Goal: Transaction & Acquisition: Purchase product/service

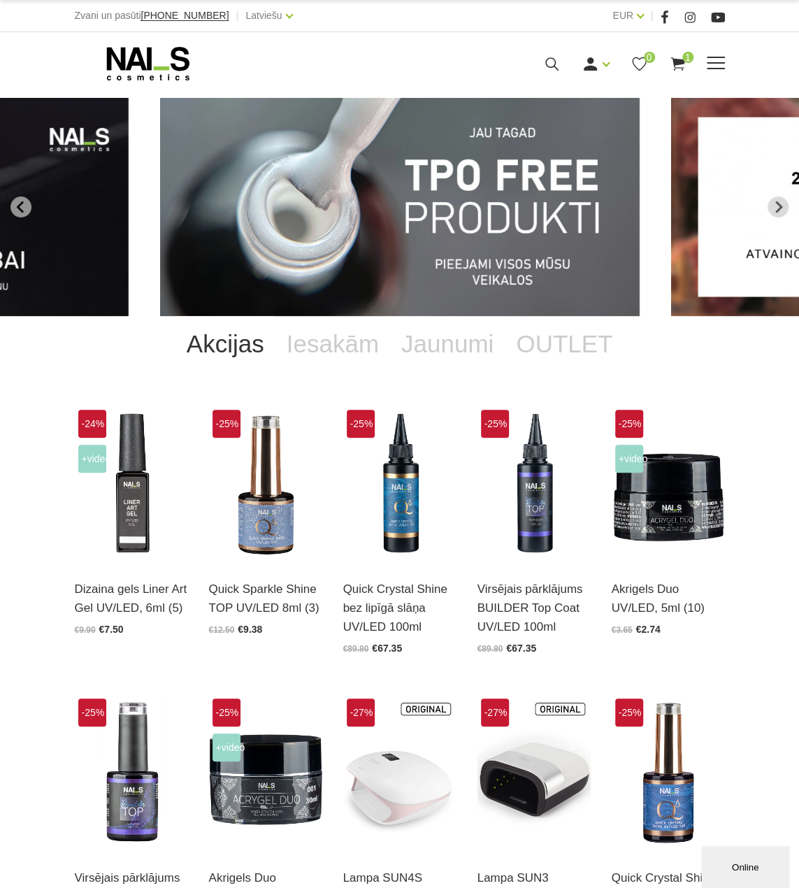
click at [549, 68] on icon at bounding box center [551, 63] width 17 height 17
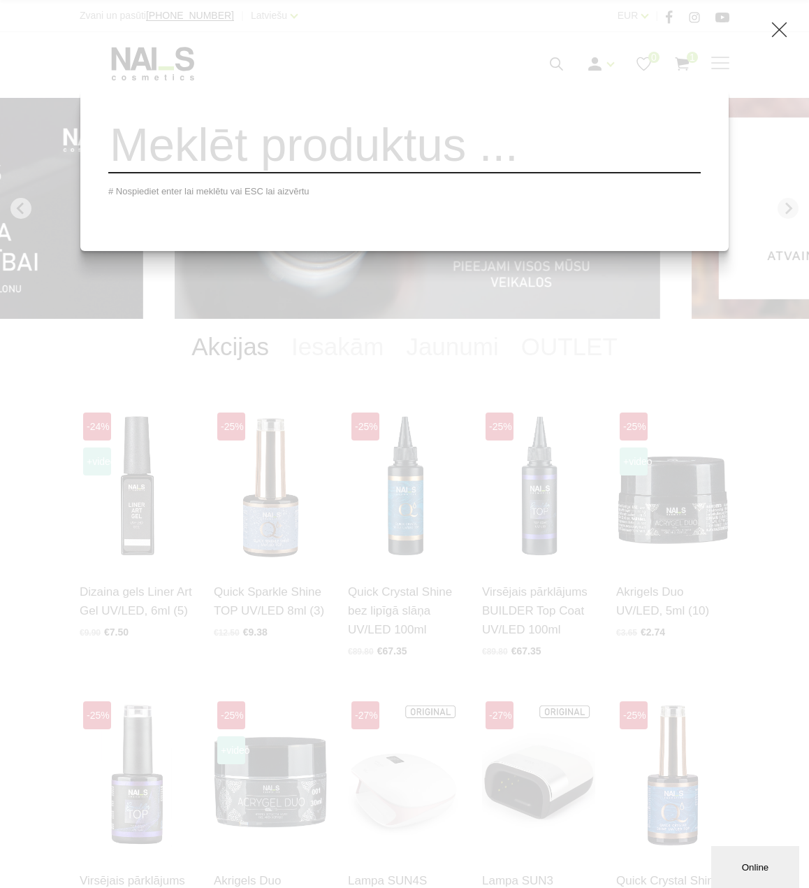
click at [478, 161] on input "search" at bounding box center [404, 145] width 593 height 57
type input "h"
click at [781, 34] on icon at bounding box center [779, 29] width 17 height 17
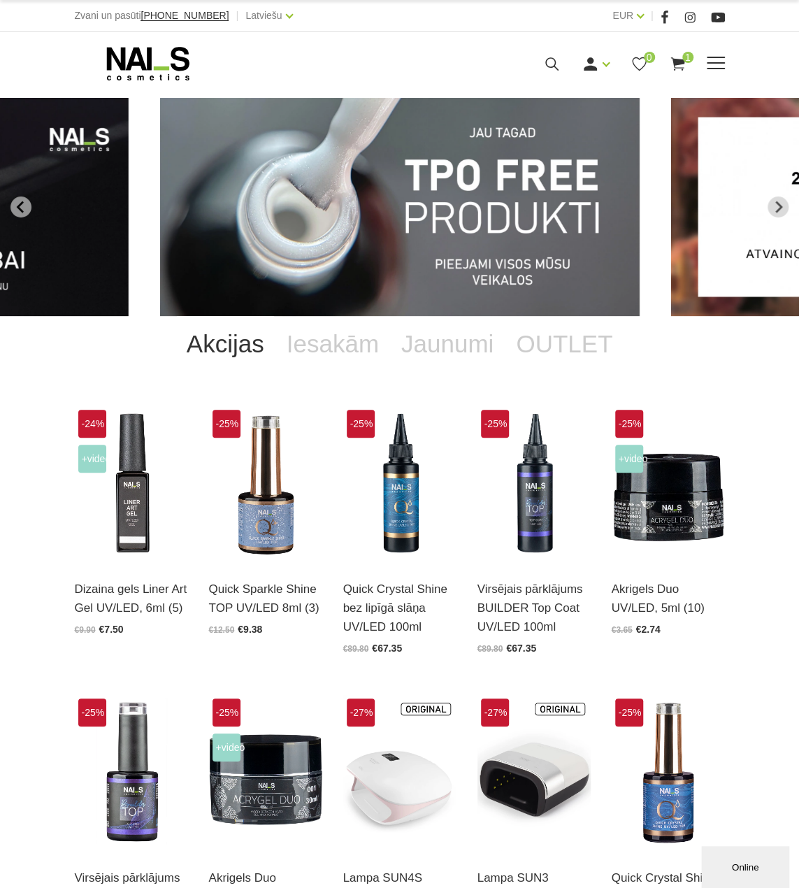
click at [716, 66] on span at bounding box center [716, 64] width 18 height 14
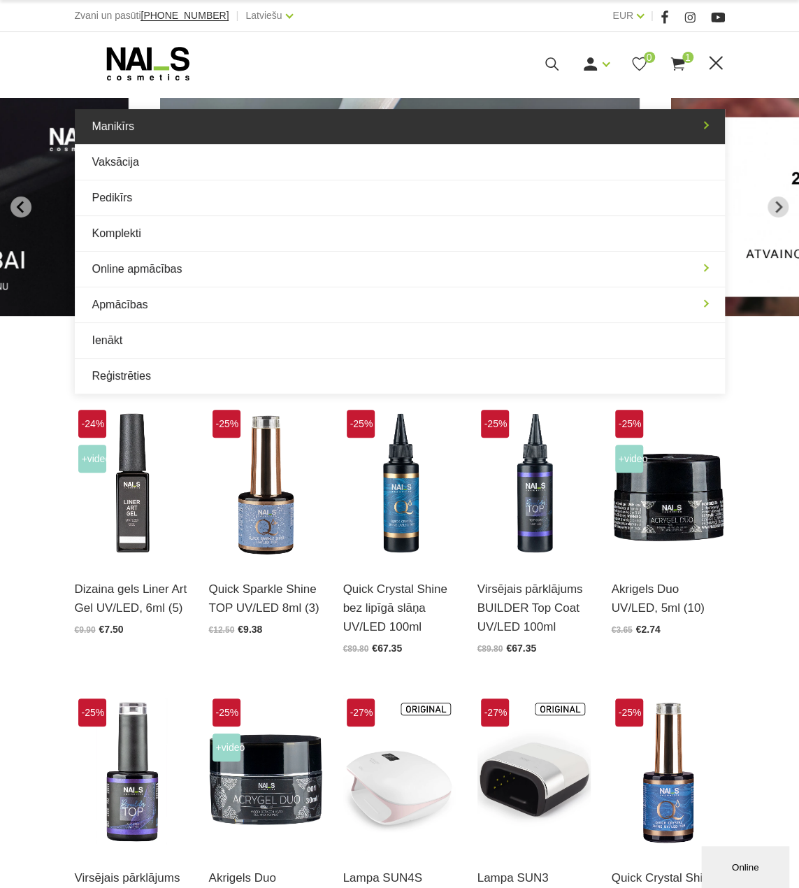
click at [105, 115] on link "Manikīrs" at bounding box center [400, 126] width 650 height 35
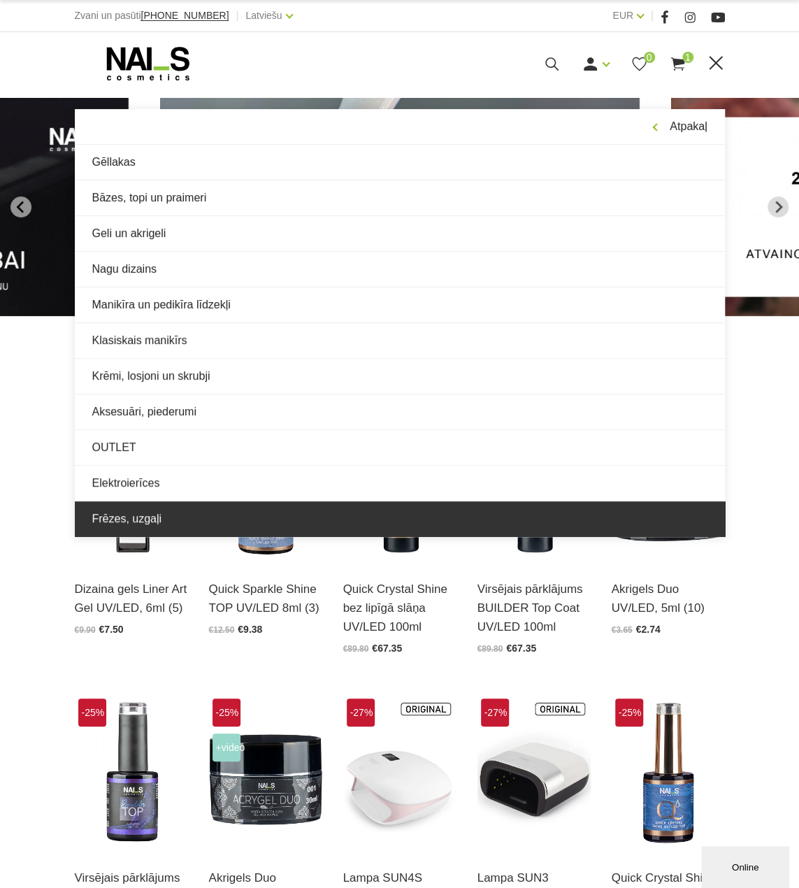
click at [133, 514] on link "Frēzes, uzgaļi" at bounding box center [400, 518] width 650 height 35
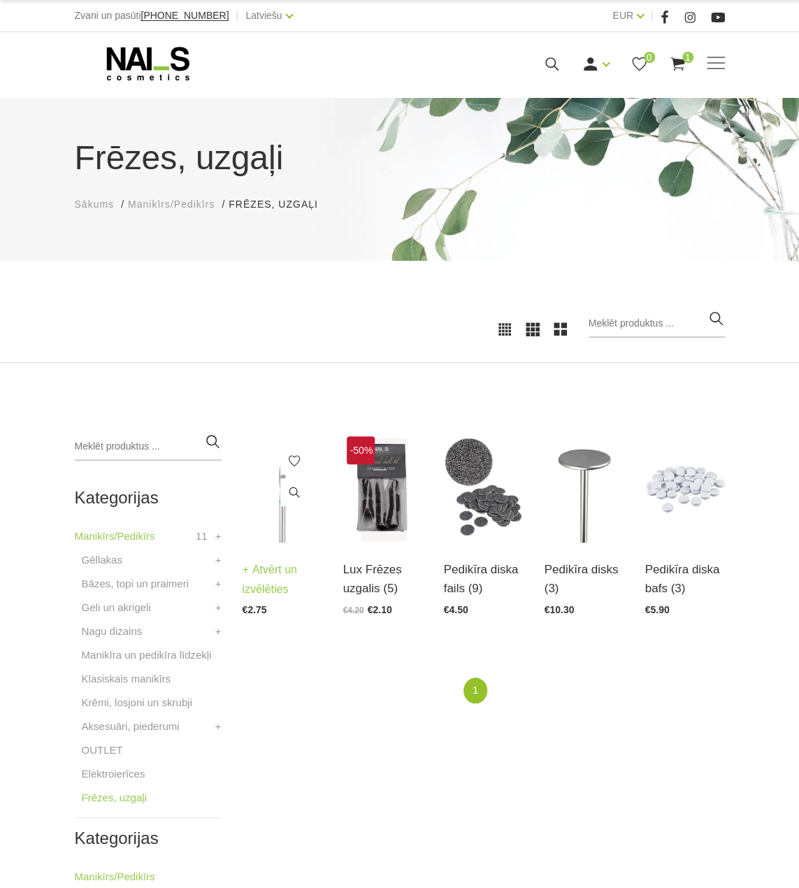
click at [270, 535] on img at bounding box center [282, 488] width 80 height 110
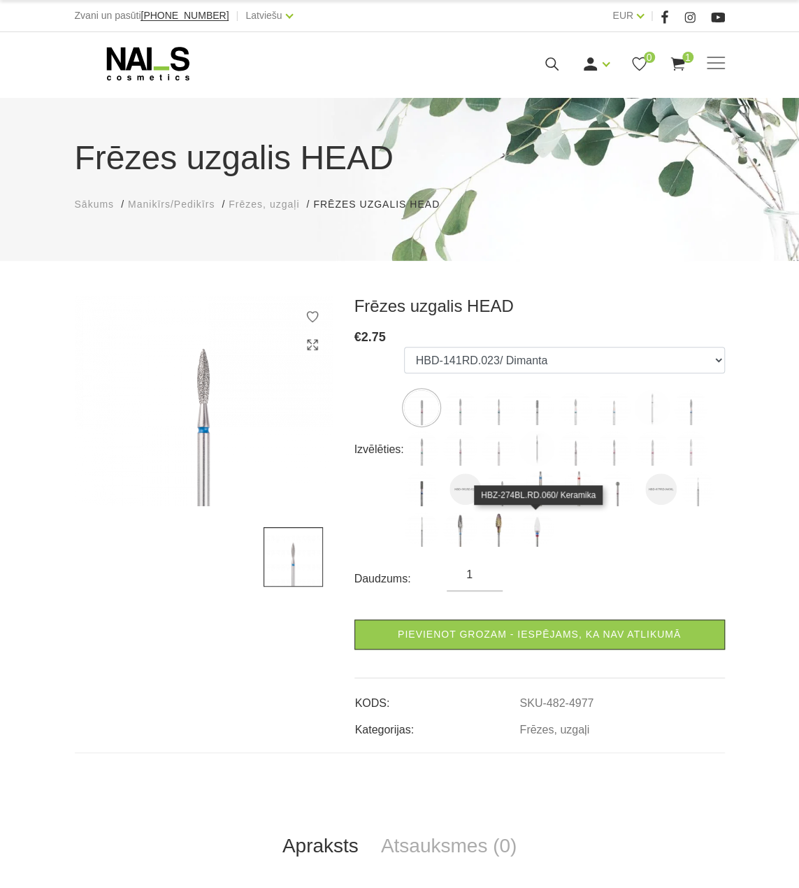
click at [528, 533] on img at bounding box center [536, 529] width 35 height 35
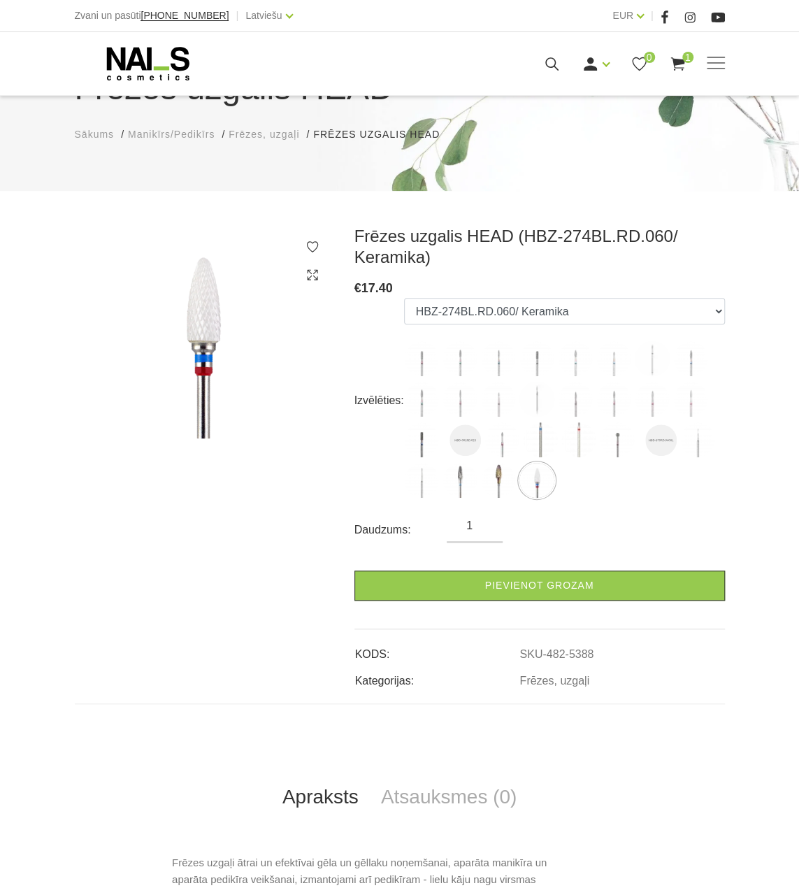
scroll to position [210, 0]
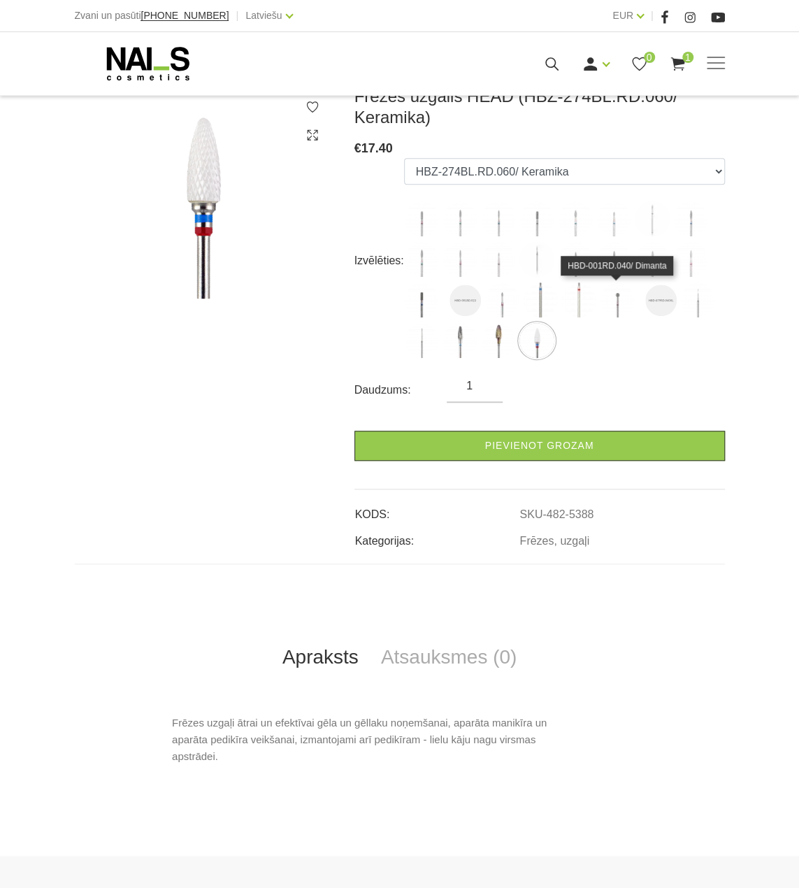
click at [608, 305] on img at bounding box center [617, 299] width 35 height 35
select select "5155"
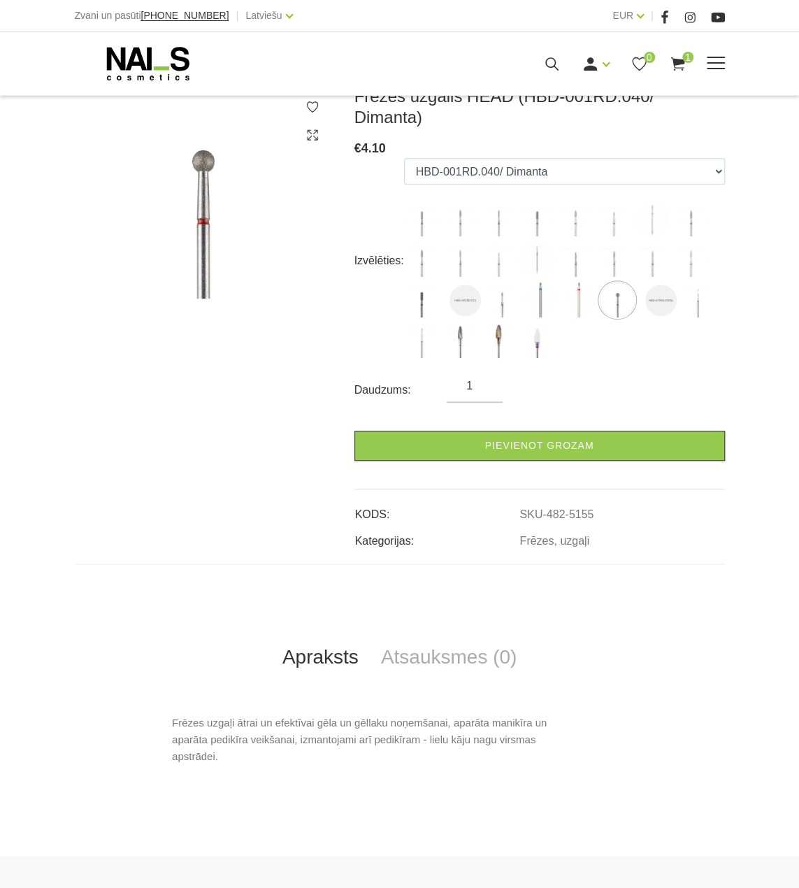
click at [159, 59] on icon at bounding box center [148, 63] width 147 height 35
